Goal: Communication & Community: Answer question/provide support

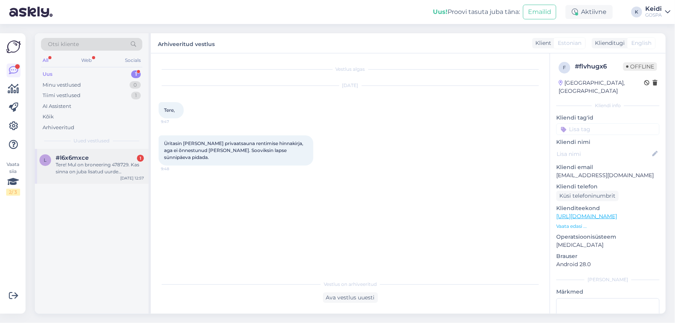
click at [94, 166] on div "Tere! Mul on broneering 478729. Kas sinna on juba lisatud uurde [PERSON_NAME] s…" at bounding box center [100, 168] width 88 height 14
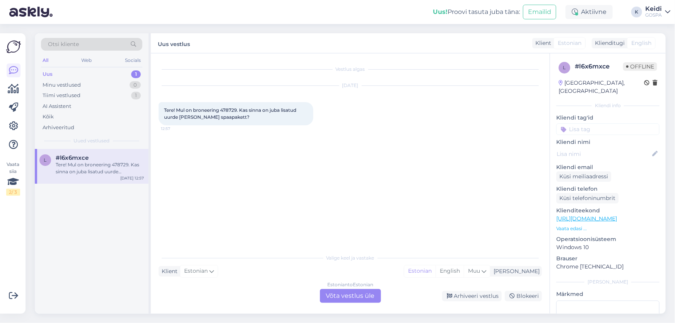
click at [228, 107] on span "Tere! Mul on broneering 478729. Kas sinna on juba lisatud uurde [PERSON_NAME] s…" at bounding box center [230, 113] width 133 height 13
copy span "478729"
click at [107, 86] on div "Minu vestlused 0" at bounding box center [91, 85] width 101 height 11
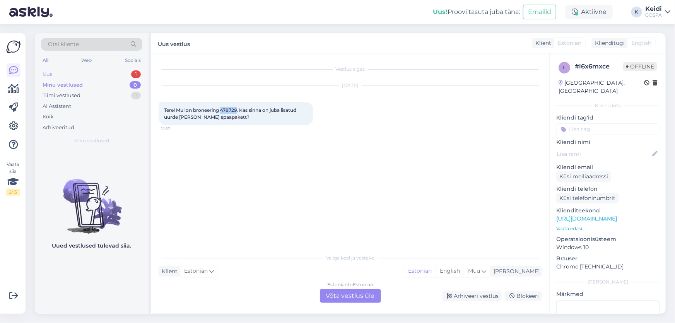
click at [108, 75] on div "Uus 1" at bounding box center [91, 74] width 101 height 11
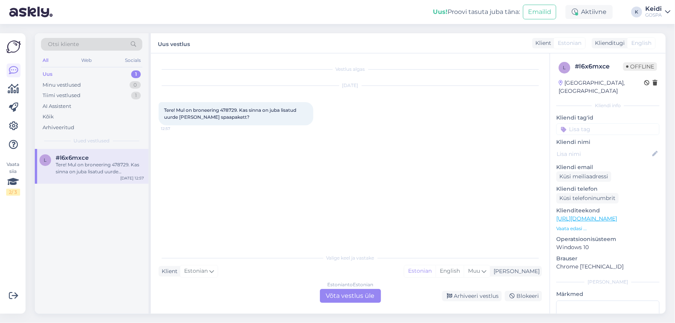
click at [121, 159] on div "#l6x6mxce" at bounding box center [100, 157] width 88 height 7
click at [122, 93] on div "Tiimi vestlused 1" at bounding box center [91, 95] width 101 height 11
click at [100, 163] on div "Varasemat aega tänaseks ei ole kahjuks enam pakkuda" at bounding box center [100, 168] width 88 height 14
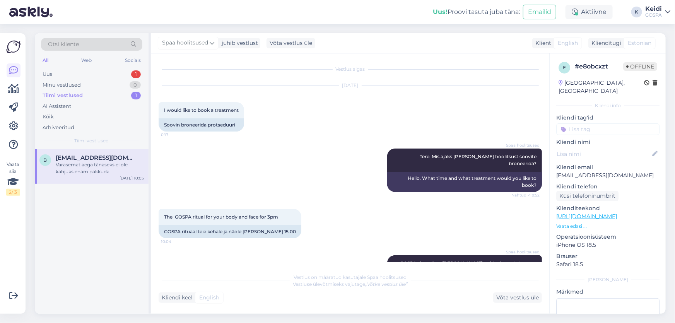
scroll to position [137, 0]
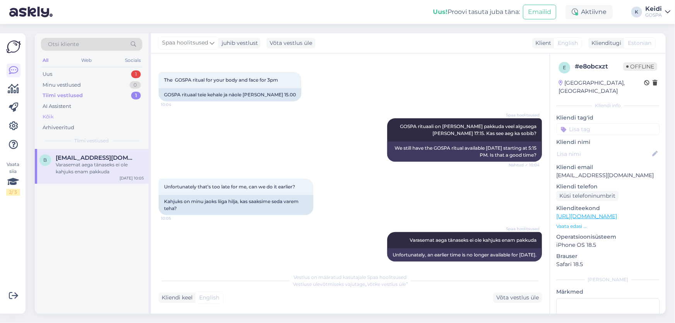
click at [84, 112] on div "Kõik" at bounding box center [91, 116] width 101 height 11
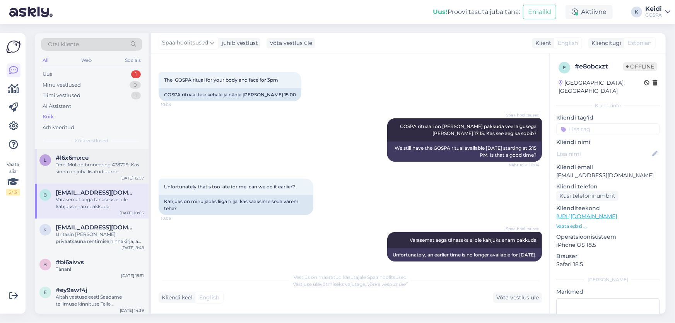
click at [92, 168] on div "Tere! Mul on broneering 478729. Kas sinna on juba lisatud uurde [PERSON_NAME] s…" at bounding box center [100, 168] width 88 height 14
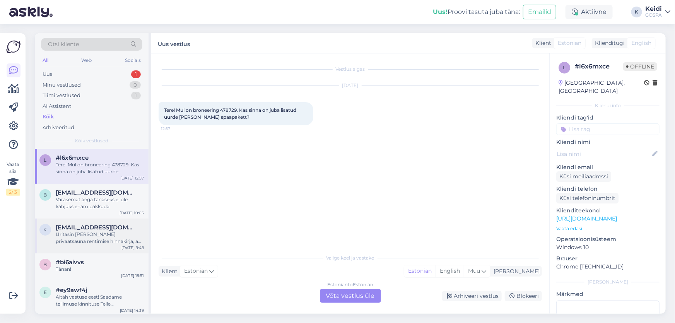
click at [92, 227] on span "[EMAIL_ADDRESS][DOMAIN_NAME]" at bounding box center [96, 227] width 80 height 7
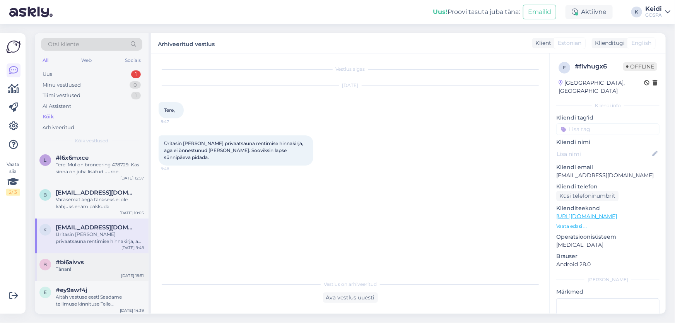
click at [89, 261] on div "#bi6aivvs" at bounding box center [100, 262] width 88 height 7
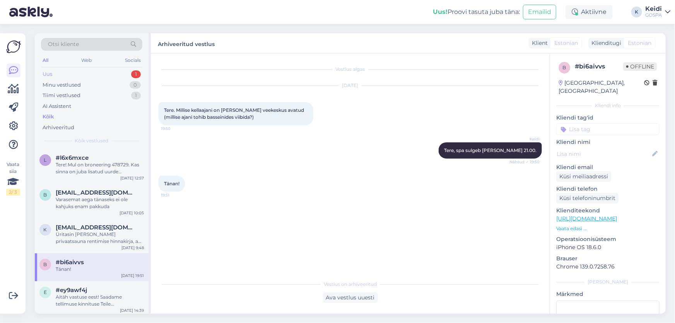
click at [95, 74] on div "Uus 1" at bounding box center [91, 74] width 101 height 11
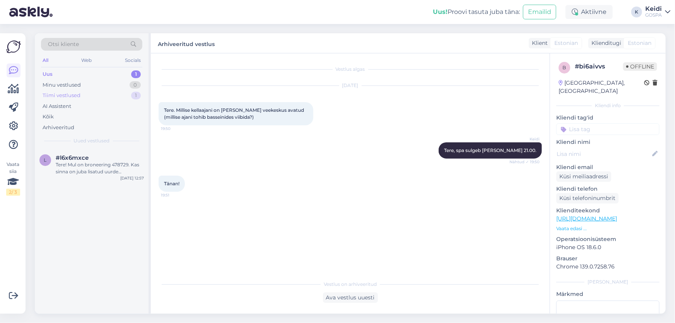
click at [96, 93] on div "Tiimi vestlused 1" at bounding box center [91, 95] width 101 height 11
click at [97, 83] on div "Minu vestlused 0" at bounding box center [91, 85] width 101 height 11
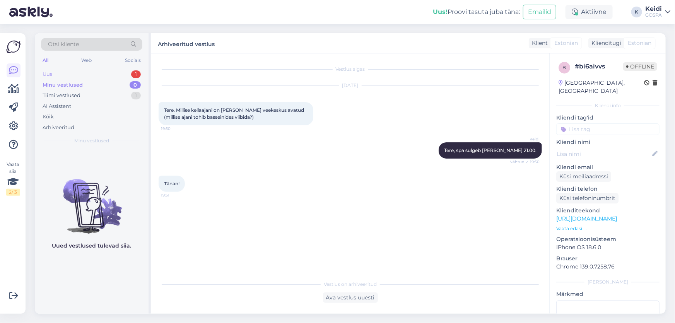
click at [87, 77] on div "Uus 1" at bounding box center [91, 74] width 101 height 11
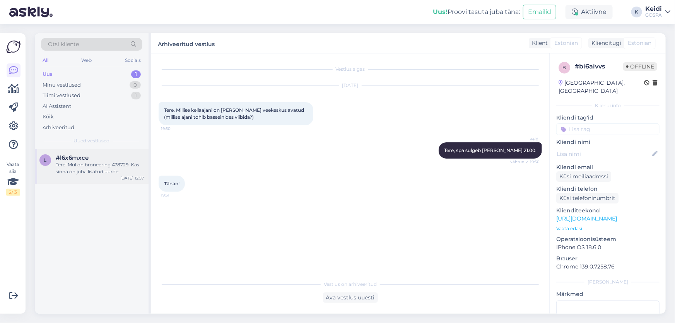
click at [84, 151] on div "l #l6x6mxce Tere! Mul on broneering 478729. Kas sinna on juba lisatud uurde [PE…" at bounding box center [92, 166] width 114 height 35
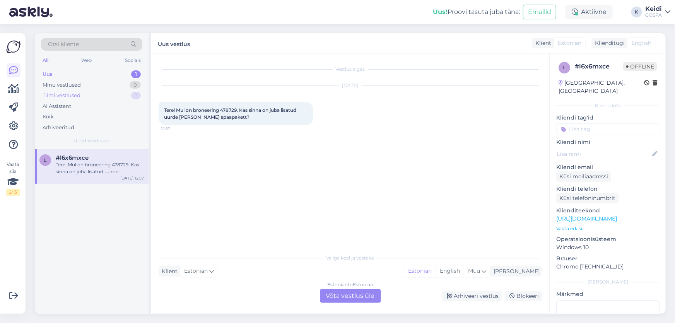
click at [107, 99] on div "Tiimi vestlused 1" at bounding box center [91, 95] width 101 height 11
